Goal: Task Accomplishment & Management: Use online tool/utility

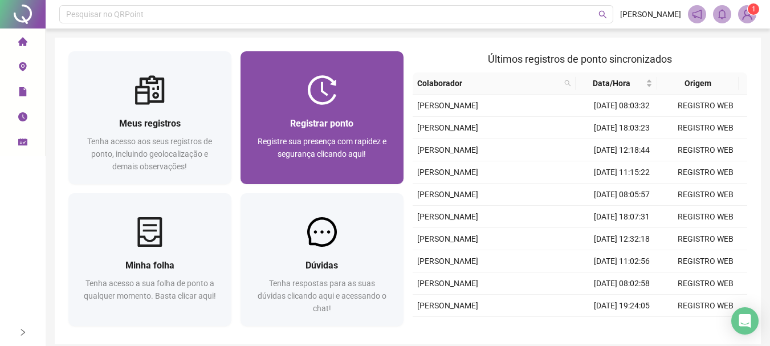
click at [344, 95] on div at bounding box center [321, 90] width 163 height 30
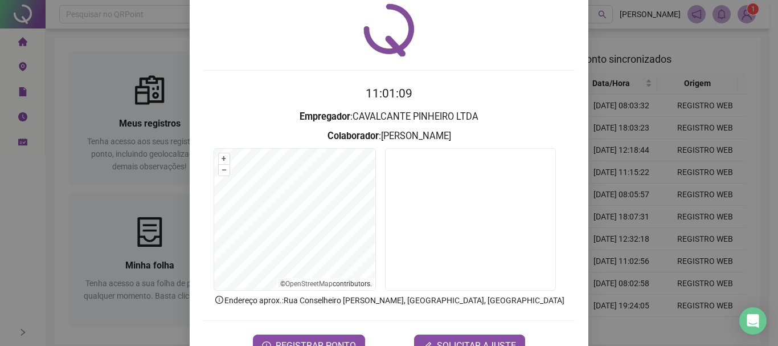
scroll to position [57, 0]
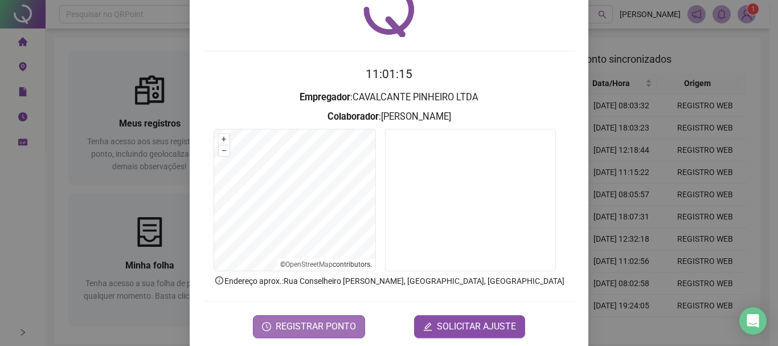
click at [304, 322] on span "REGISTRAR PONTO" at bounding box center [316, 327] width 80 height 14
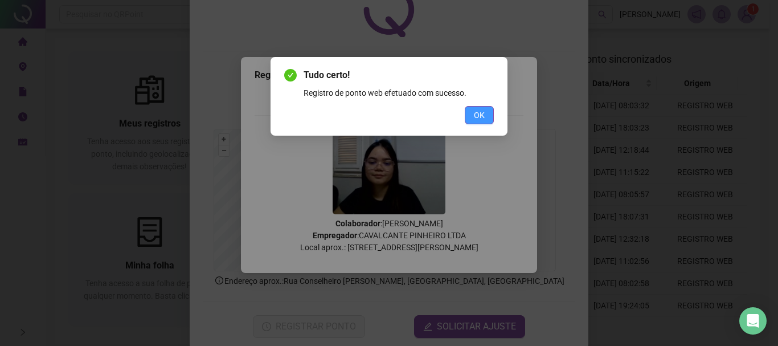
click at [480, 117] on span "OK" at bounding box center [479, 115] width 11 height 13
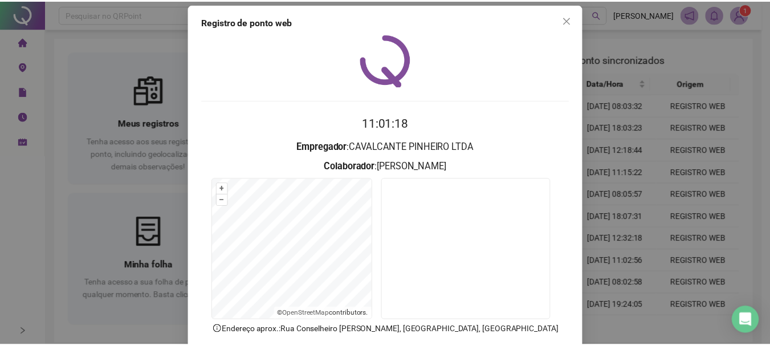
scroll to position [0, 0]
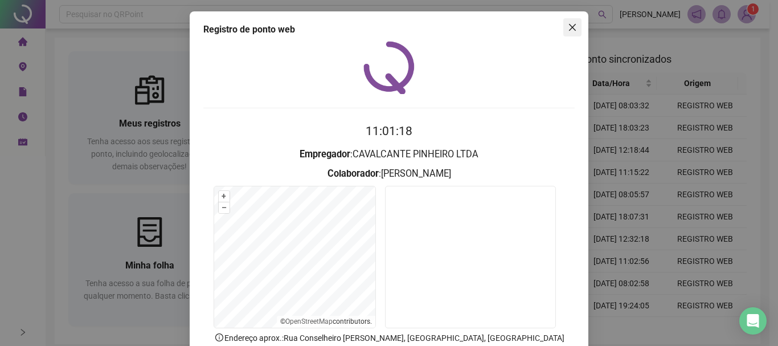
click at [573, 33] on button "Close" at bounding box center [572, 27] width 18 height 18
